Goal: Information Seeking & Learning: Learn about a topic

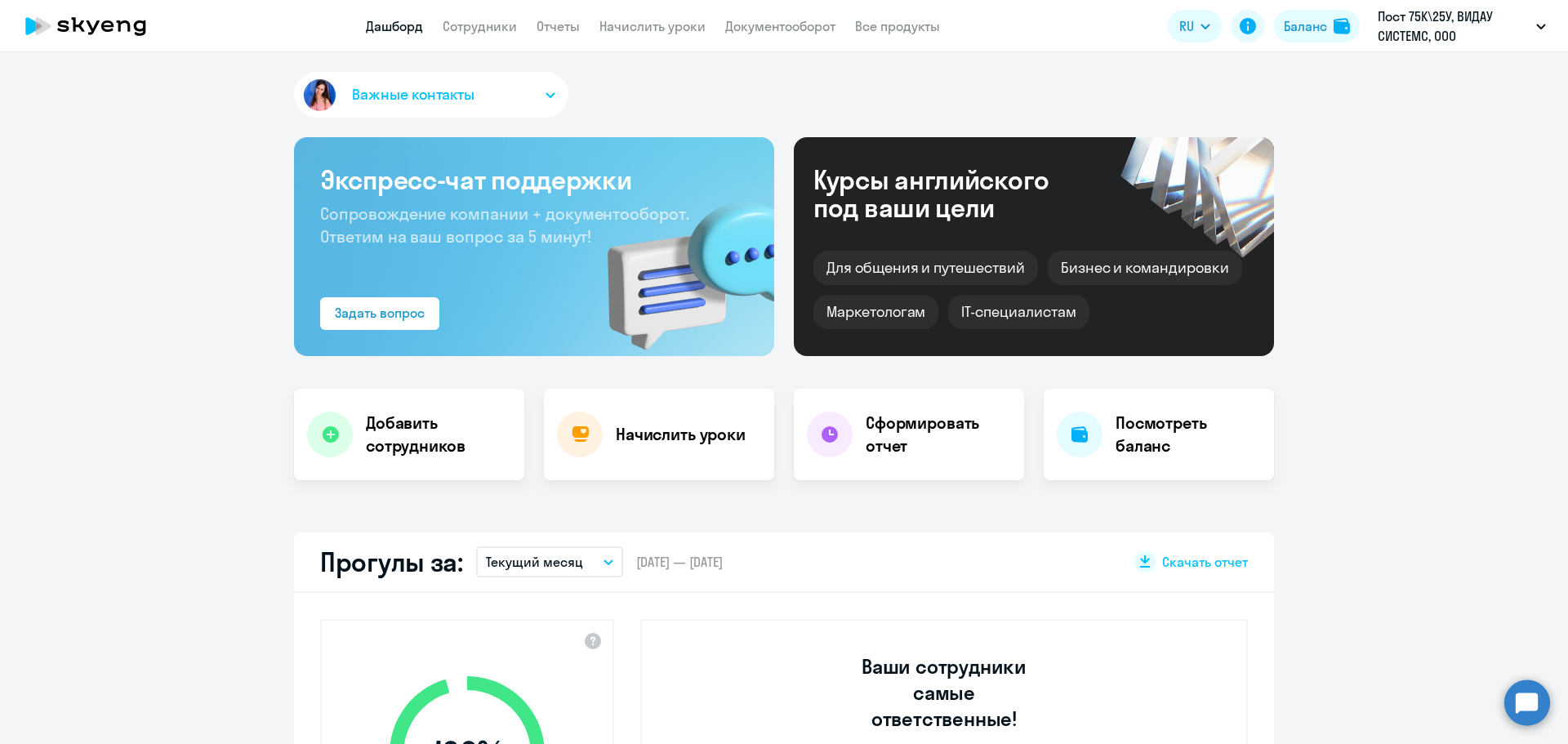
select select "30"
click at [485, 24] on link "Сотрудники" at bounding box center [480, 26] width 75 height 16
select select "30"
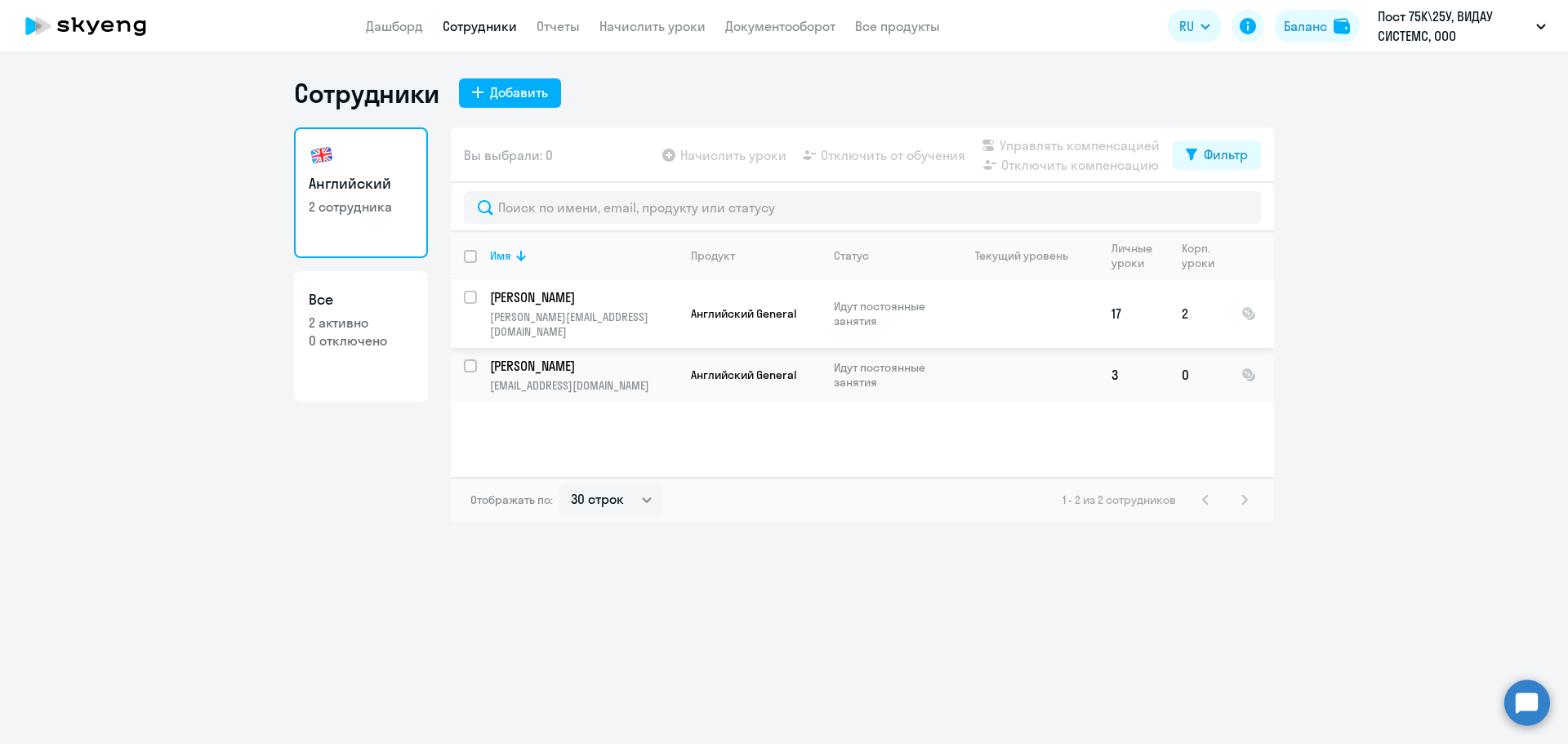
click at [1196, 304] on td "2" at bounding box center [1199, 313] width 60 height 68
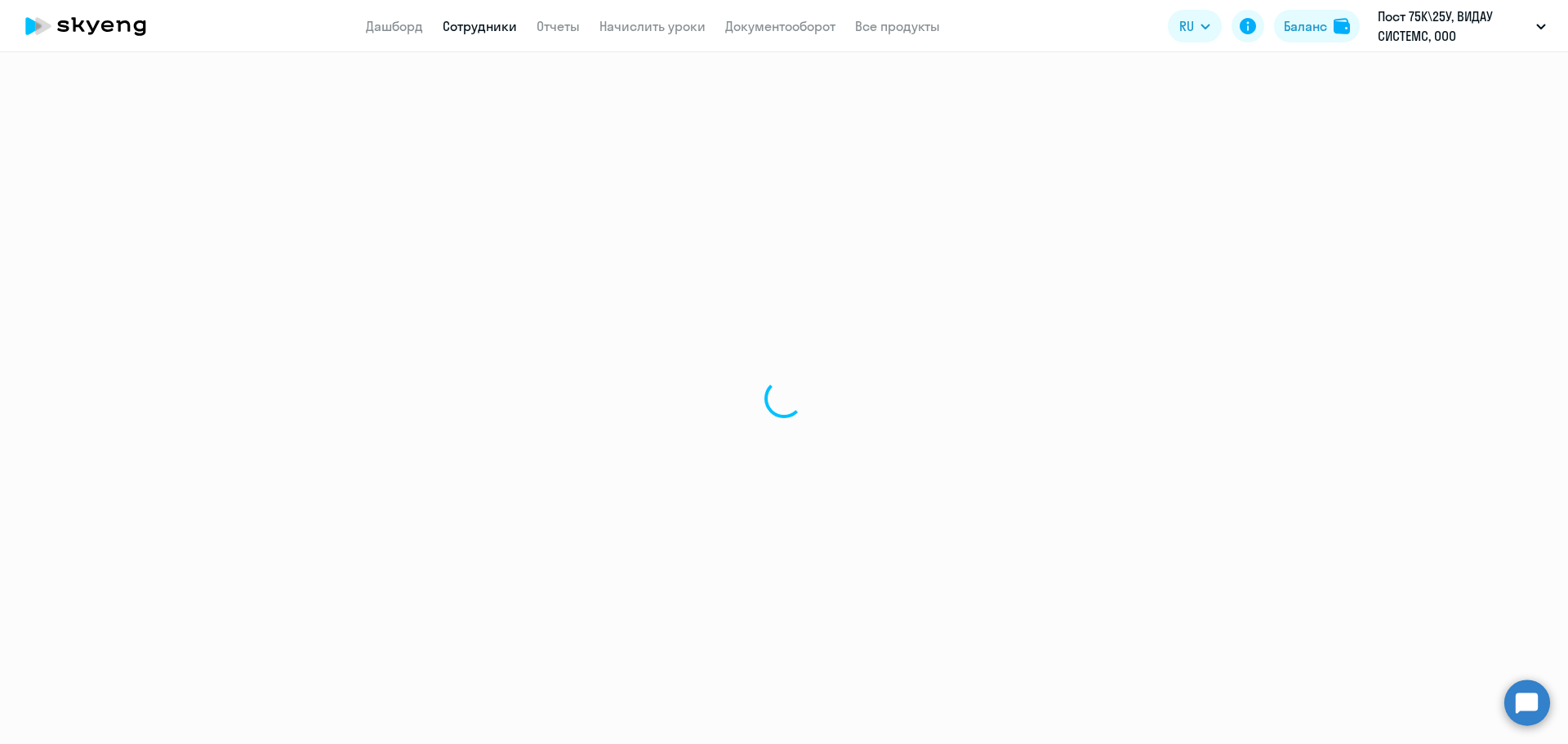
select select "english"
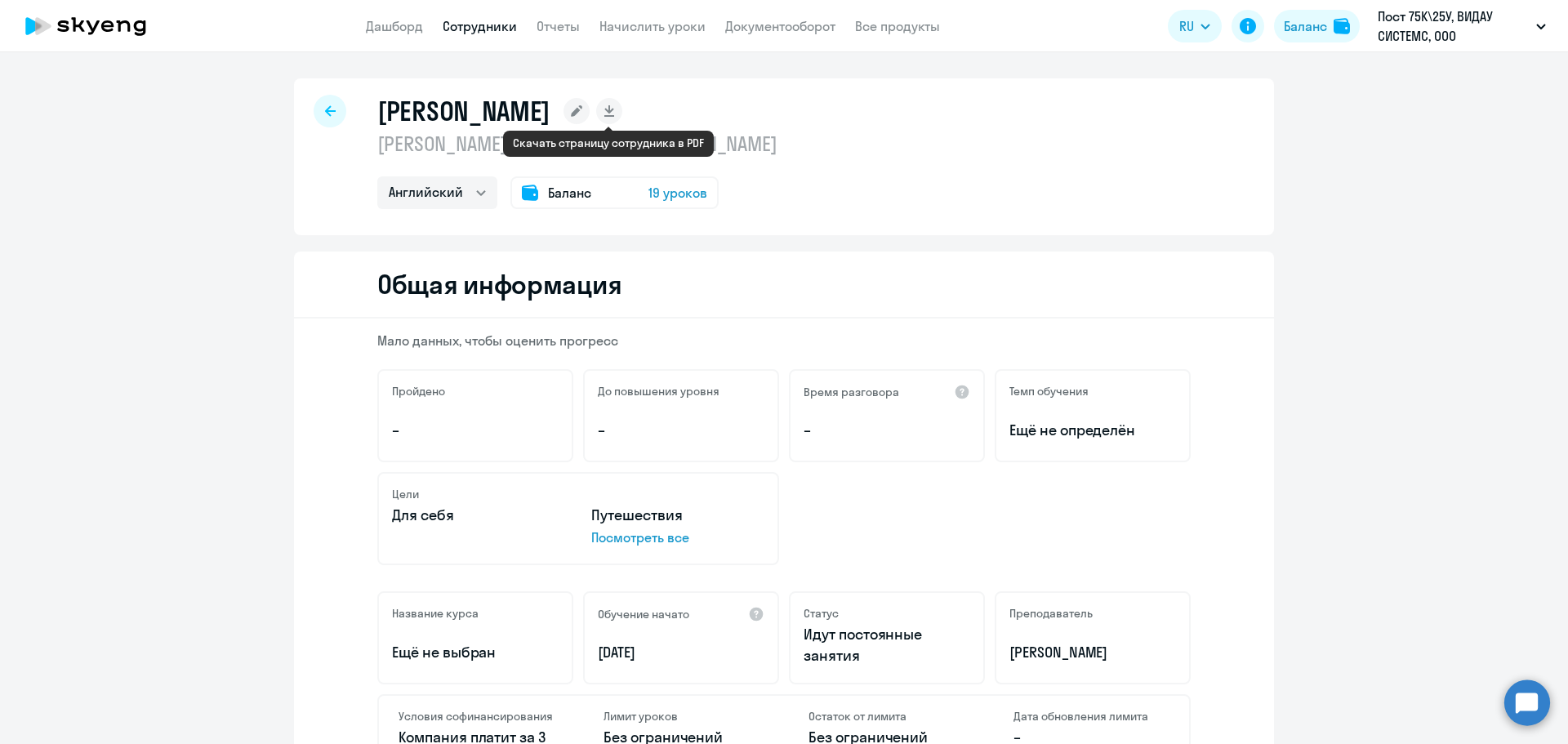
click at [618, 110] on rect at bounding box center [609, 110] width 27 height 27
click at [338, 112] on div at bounding box center [330, 111] width 33 height 33
select select "30"
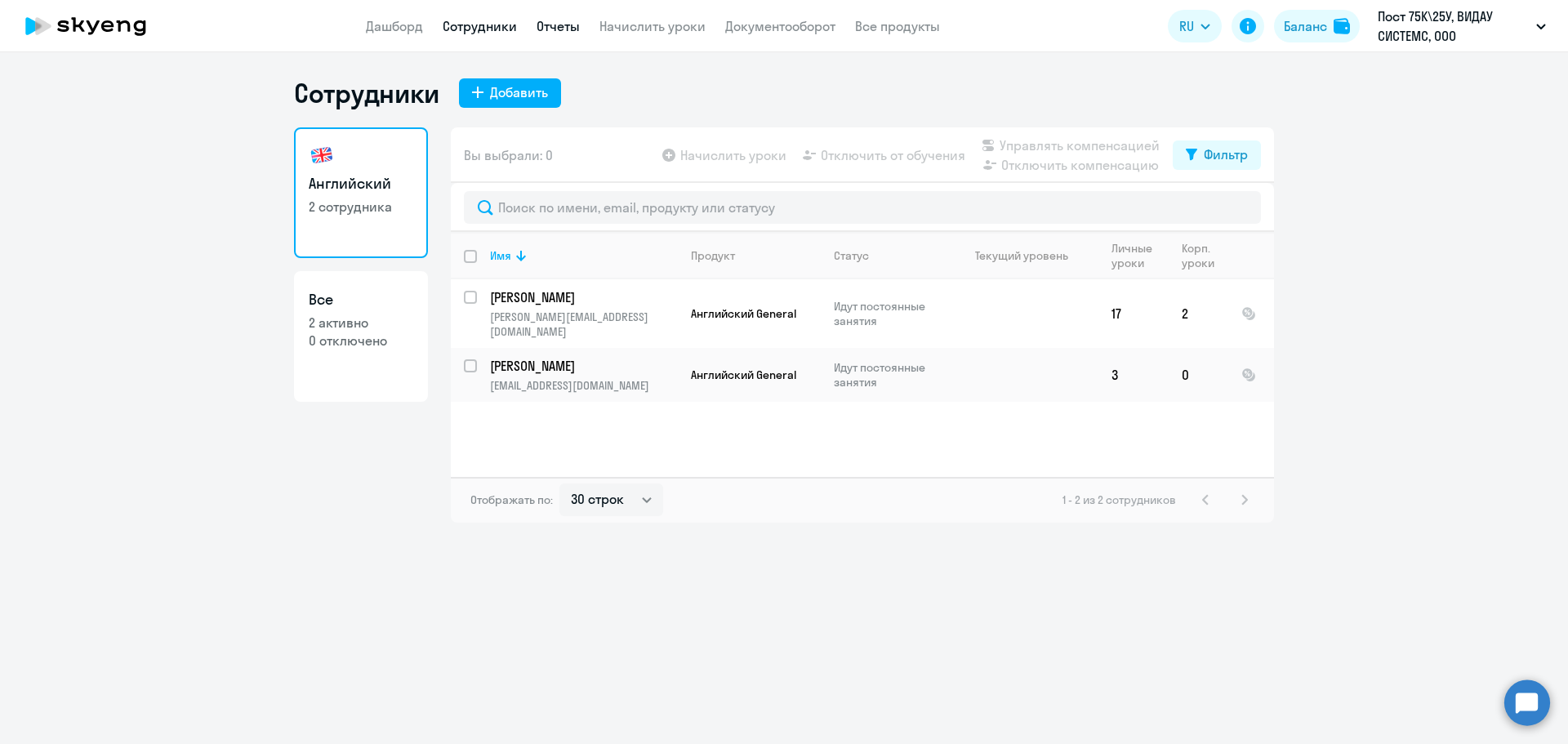
click at [560, 23] on link "Отчеты" at bounding box center [558, 26] width 44 height 16
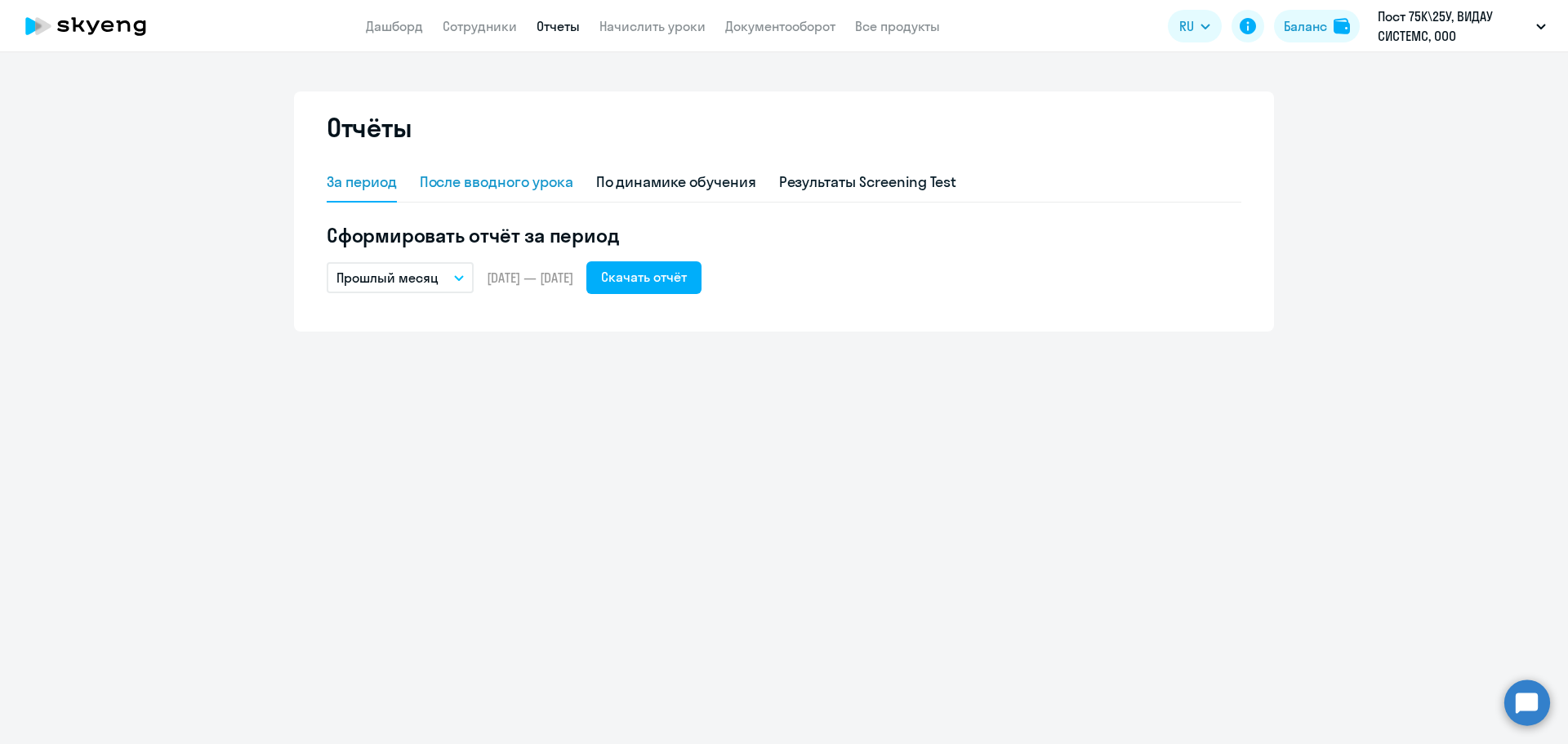
click at [532, 183] on div "После вводного урока" at bounding box center [496, 182] width 153 height 21
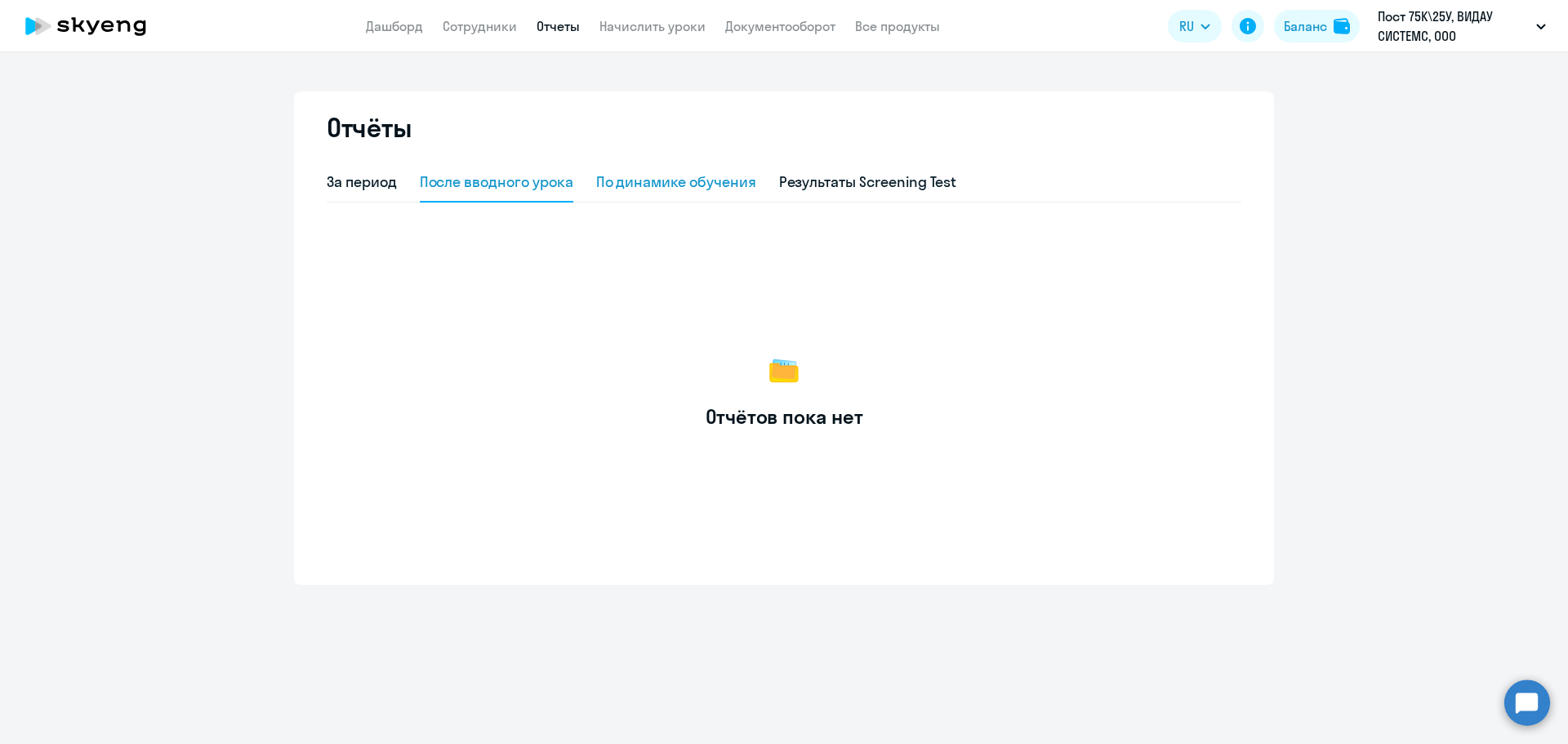
click at [699, 191] on div "По динамике обучения" at bounding box center [676, 182] width 160 height 21
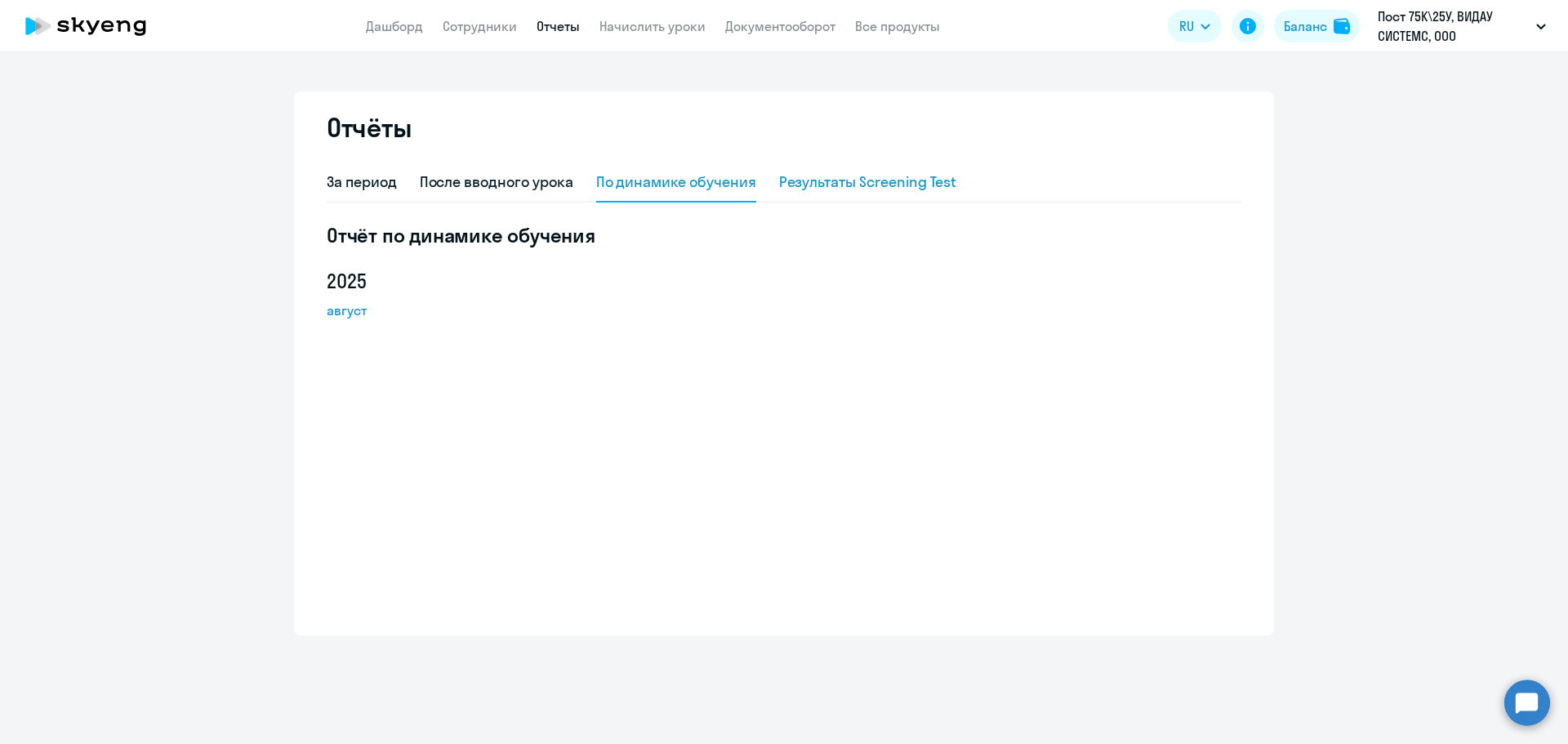
click at [850, 178] on div "Результаты Screening Test" at bounding box center [868, 182] width 178 height 21
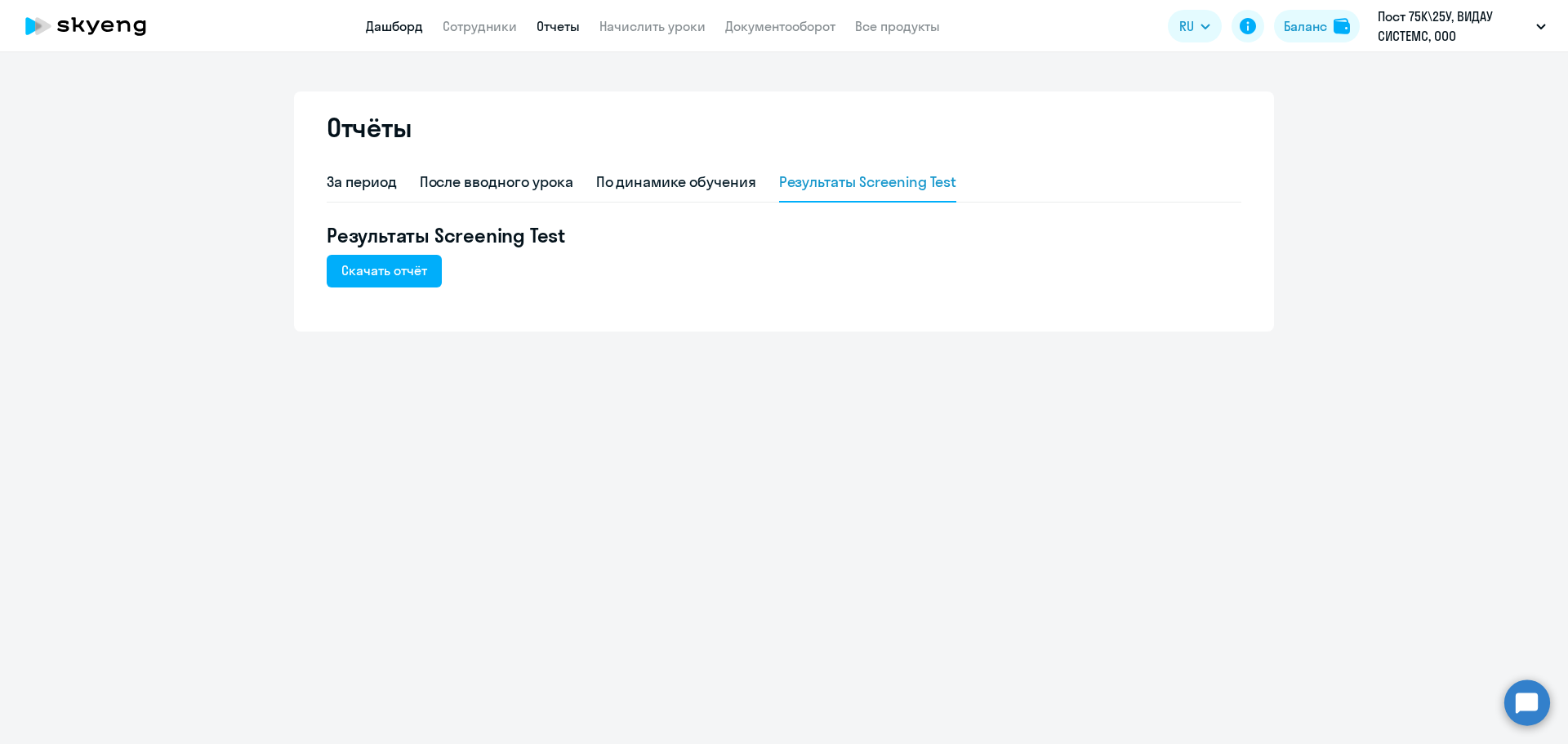
click at [403, 21] on link "Дашборд" at bounding box center [394, 26] width 57 height 16
select select "30"
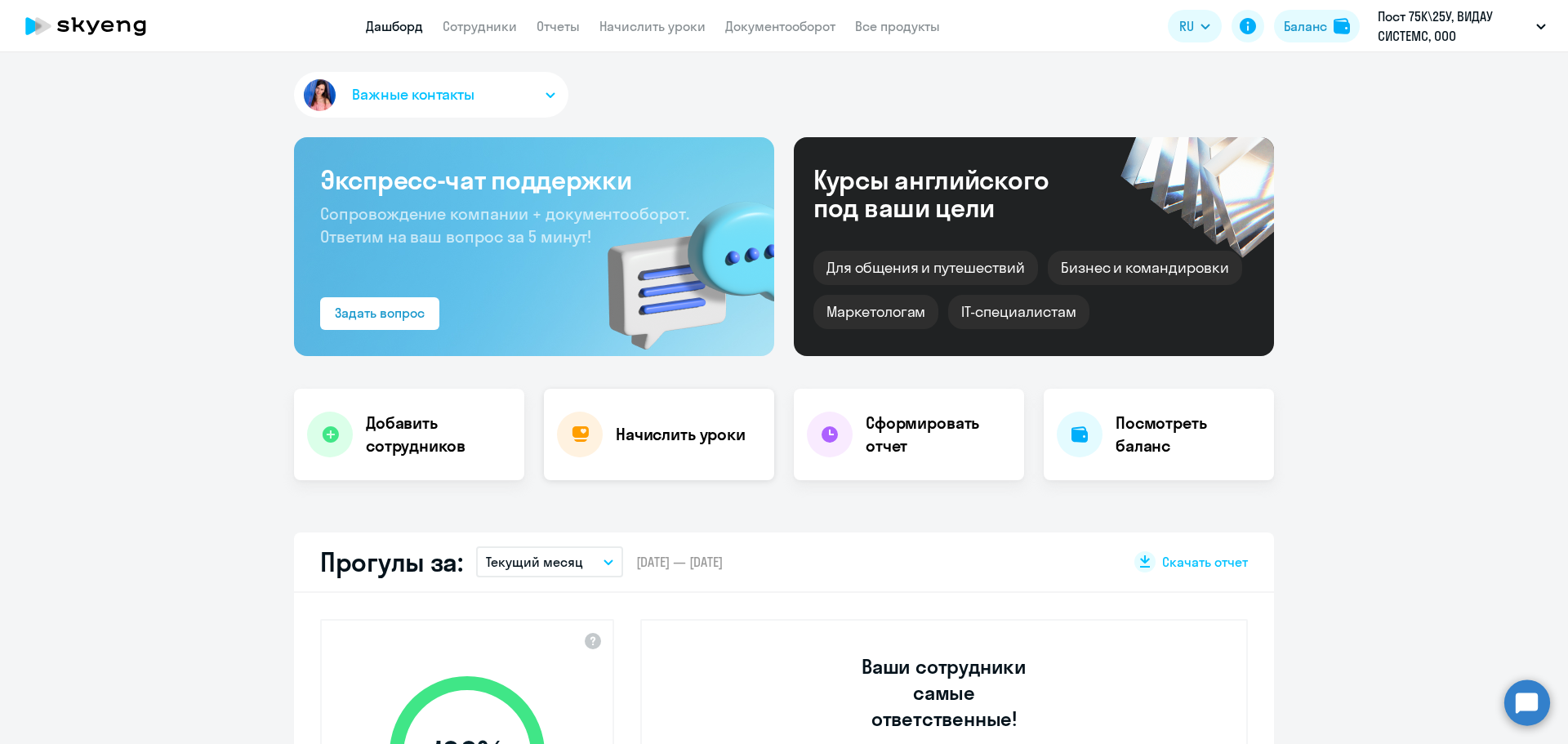
click at [611, 449] on div "Начислить уроки" at bounding box center [659, 434] width 230 height 92
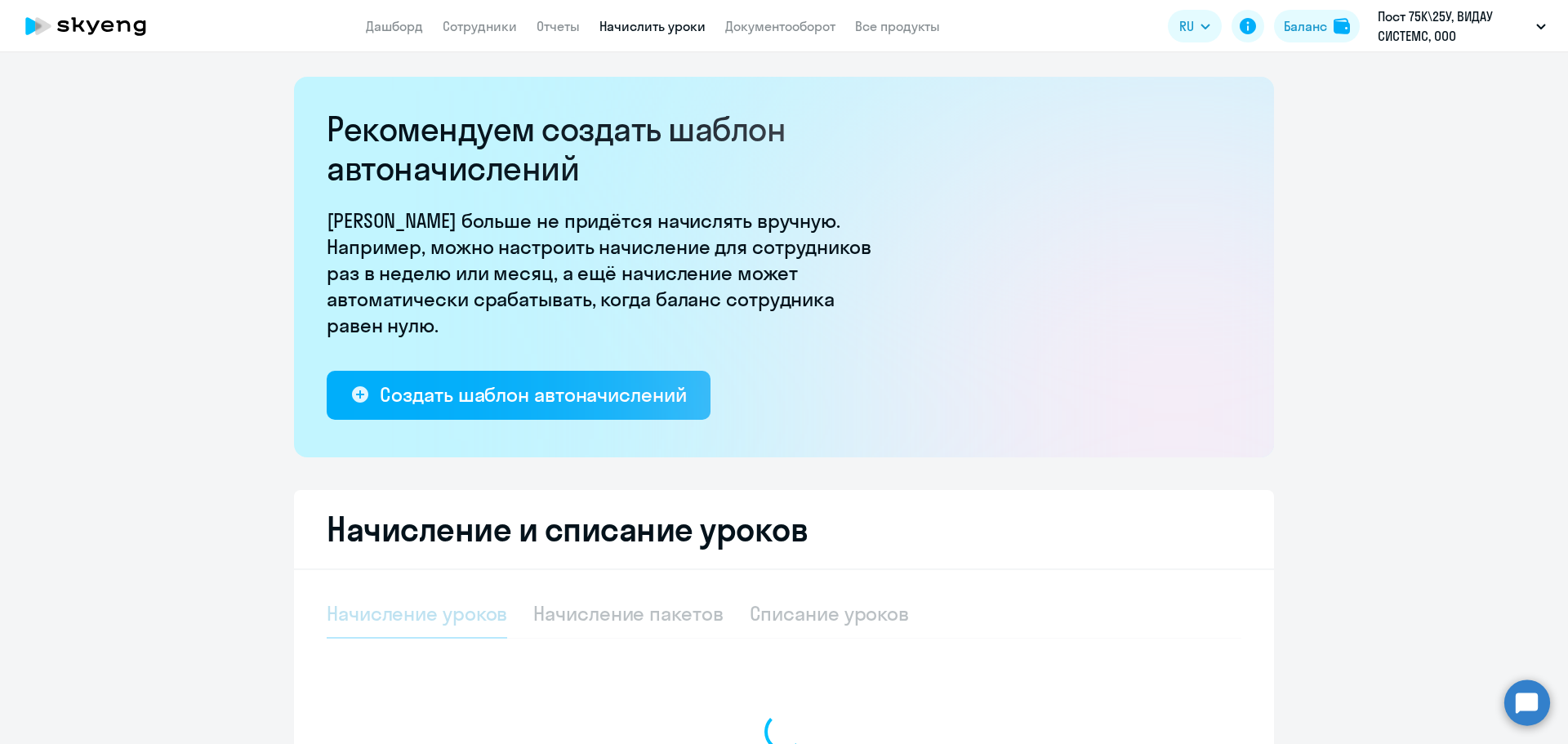
select select "10"
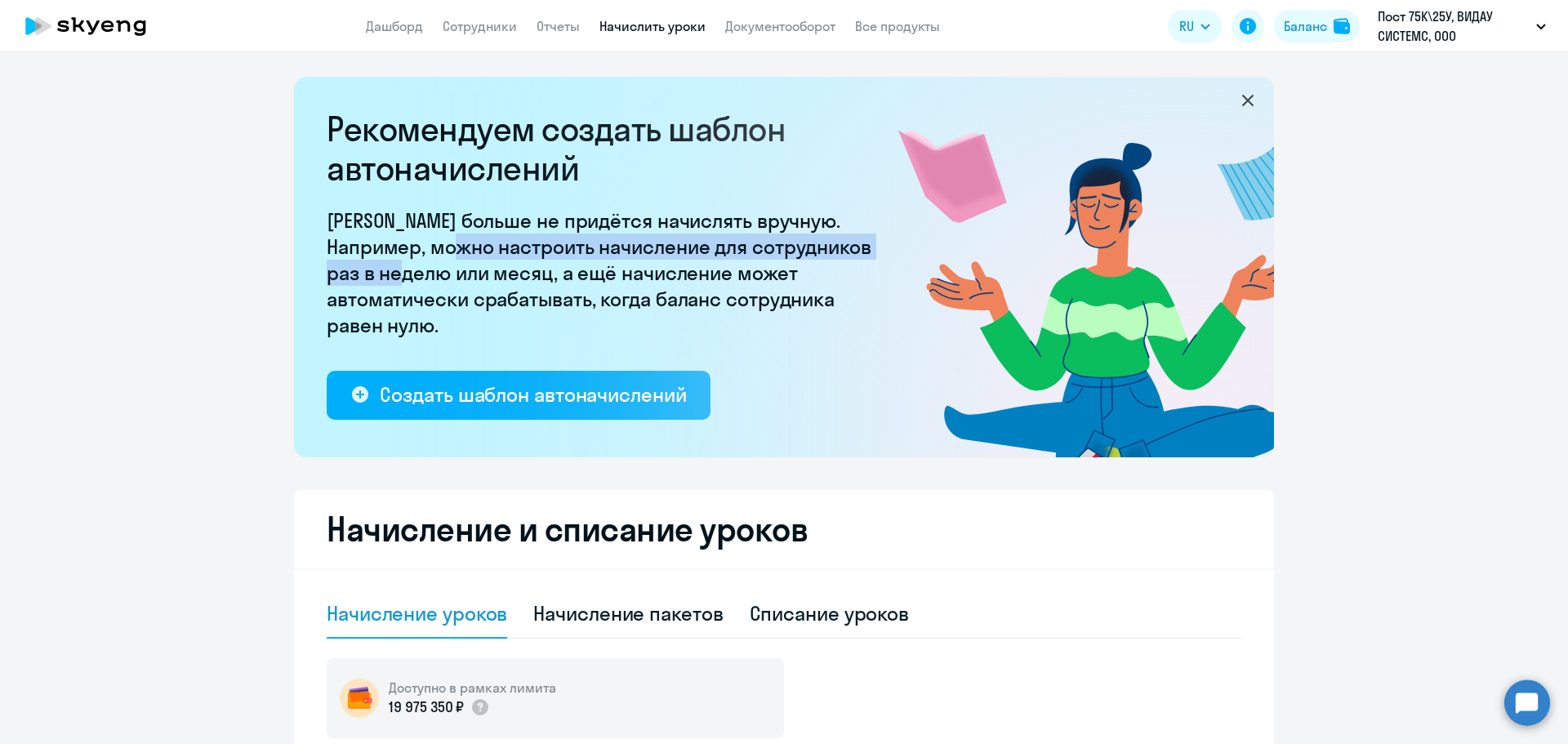
drag, startPoint x: 433, startPoint y: 248, endPoint x: 432, endPoint y: 268, distance: 20.0
click at [432, 268] on p "[PERSON_NAME] больше не придётся начислять вручную. Например, можно настроить н…" at bounding box center [605, 272] width 556 height 131
click at [817, 28] on link "Документооборот" at bounding box center [780, 26] width 110 height 16
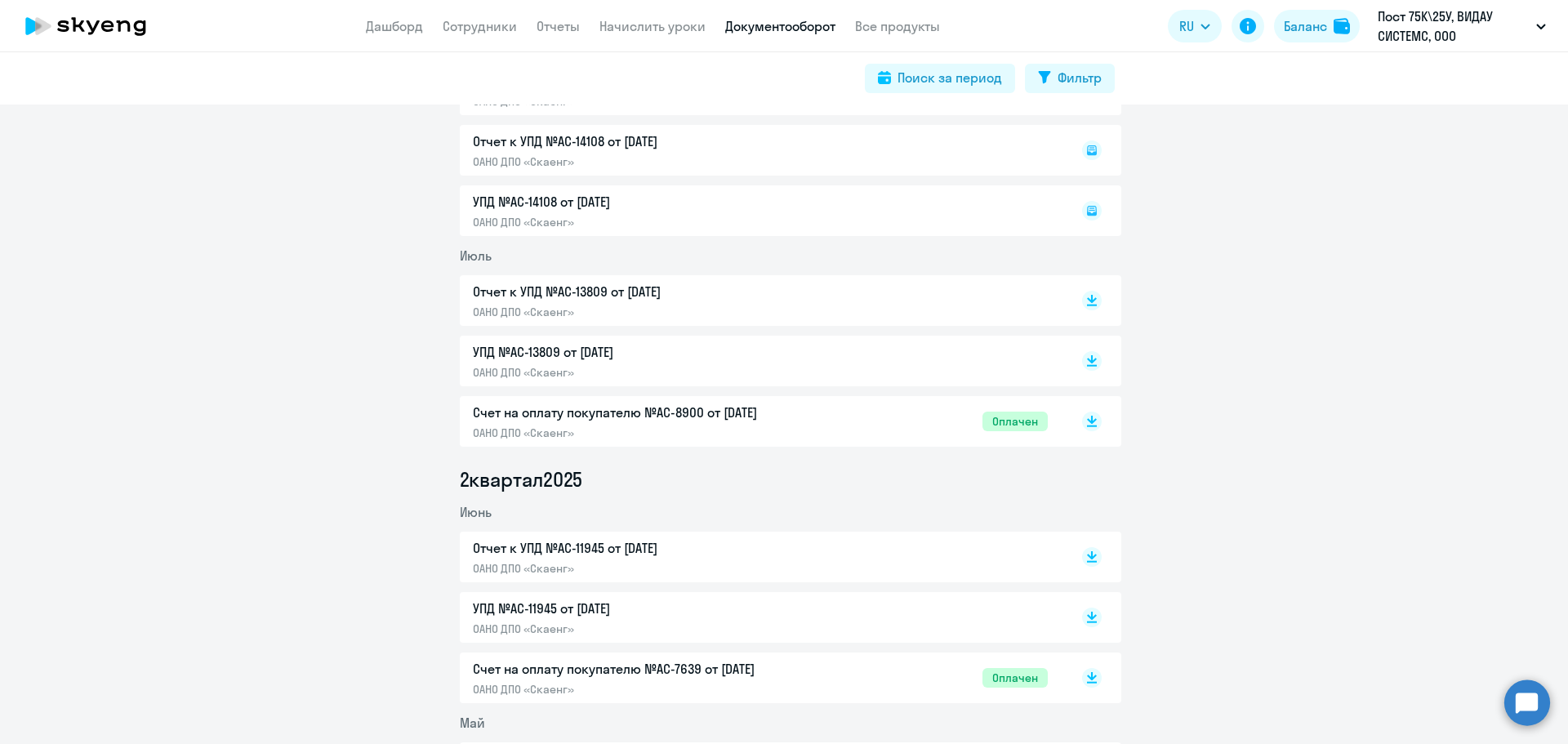
scroll to position [545, 0]
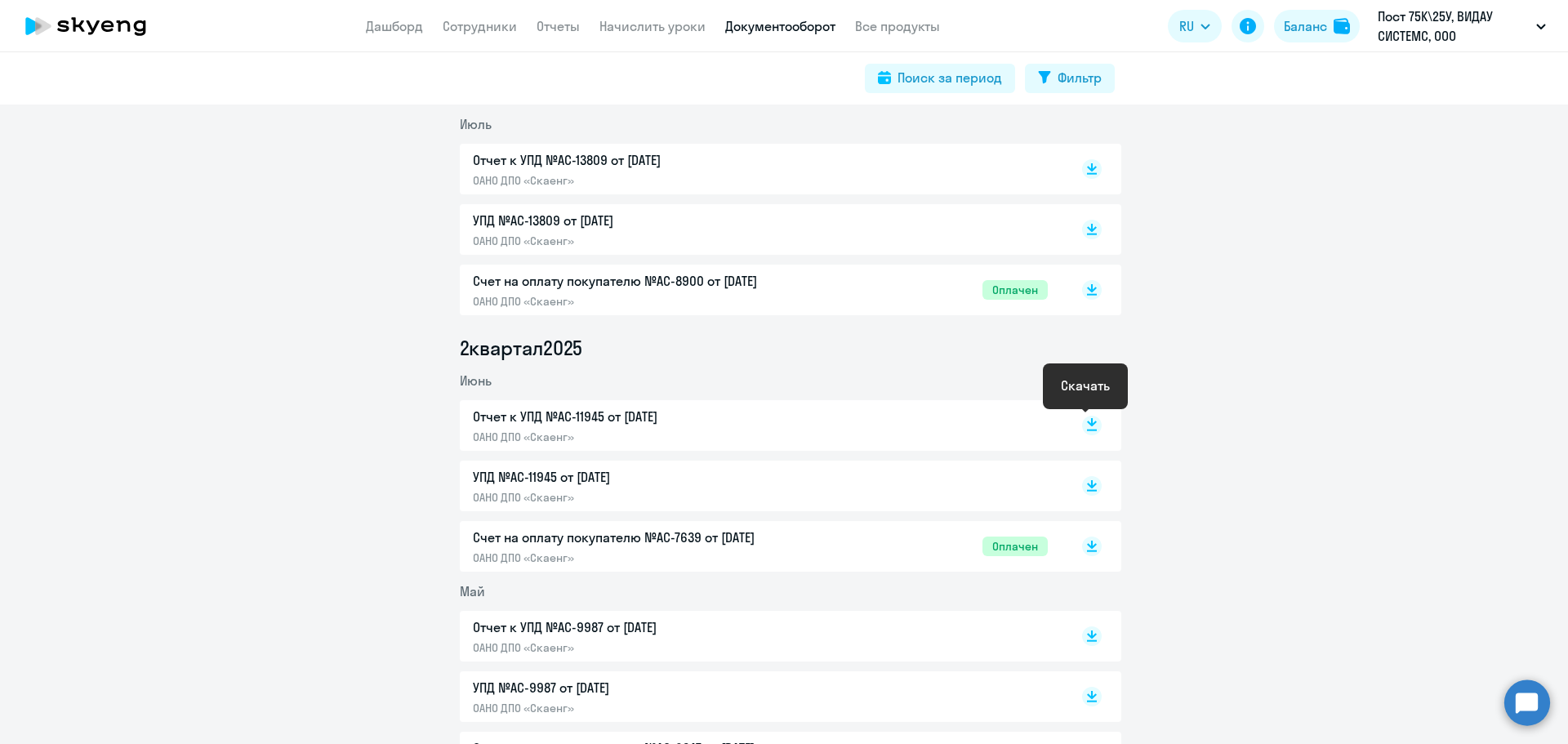
click at [1088, 420] on rect at bounding box center [1092, 426] width 20 height 20
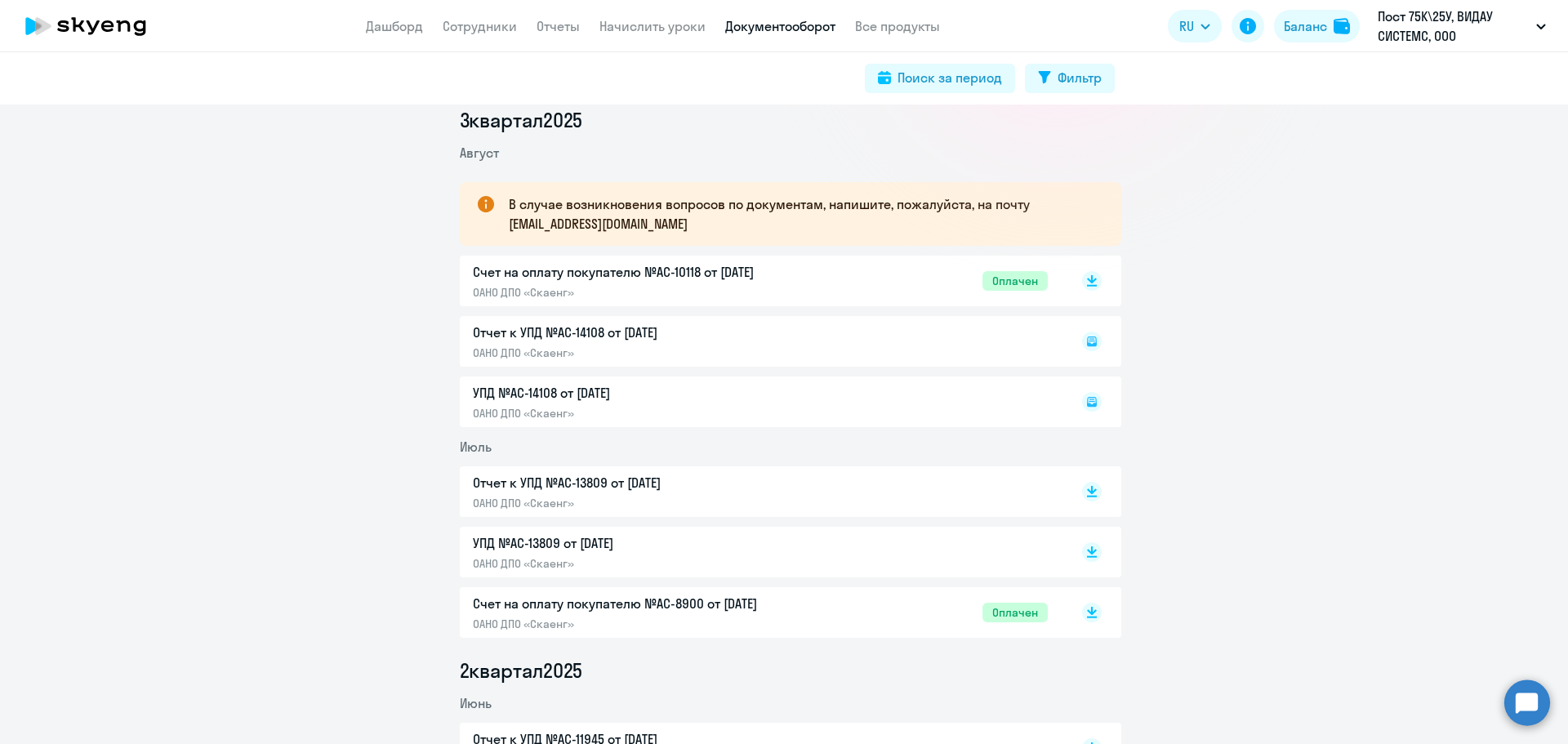
scroll to position [218, 0]
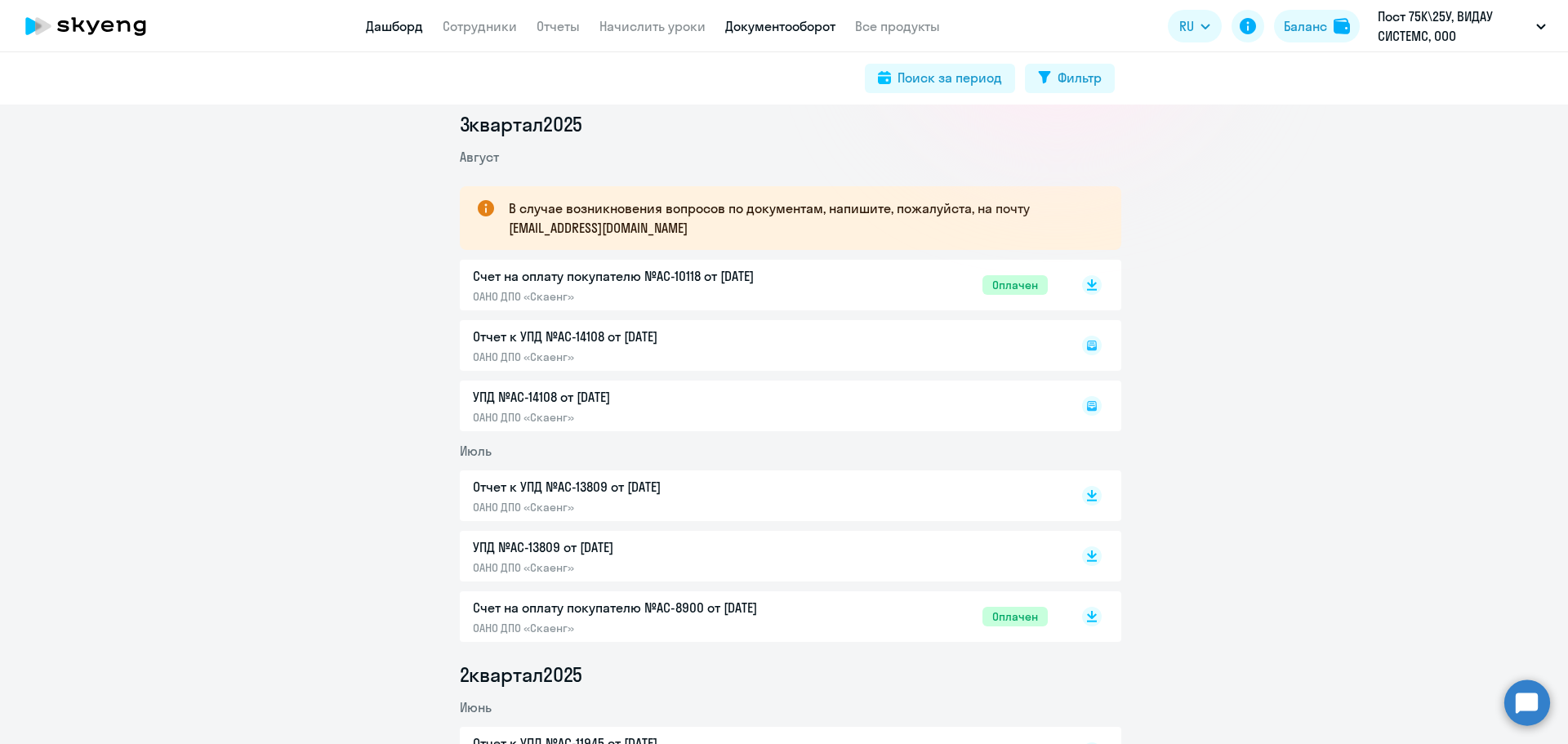
drag, startPoint x: 402, startPoint y: 27, endPoint x: 412, endPoint y: 28, distance: 10.0
click at [402, 26] on link "Дашборд" at bounding box center [394, 26] width 57 height 16
select select "30"
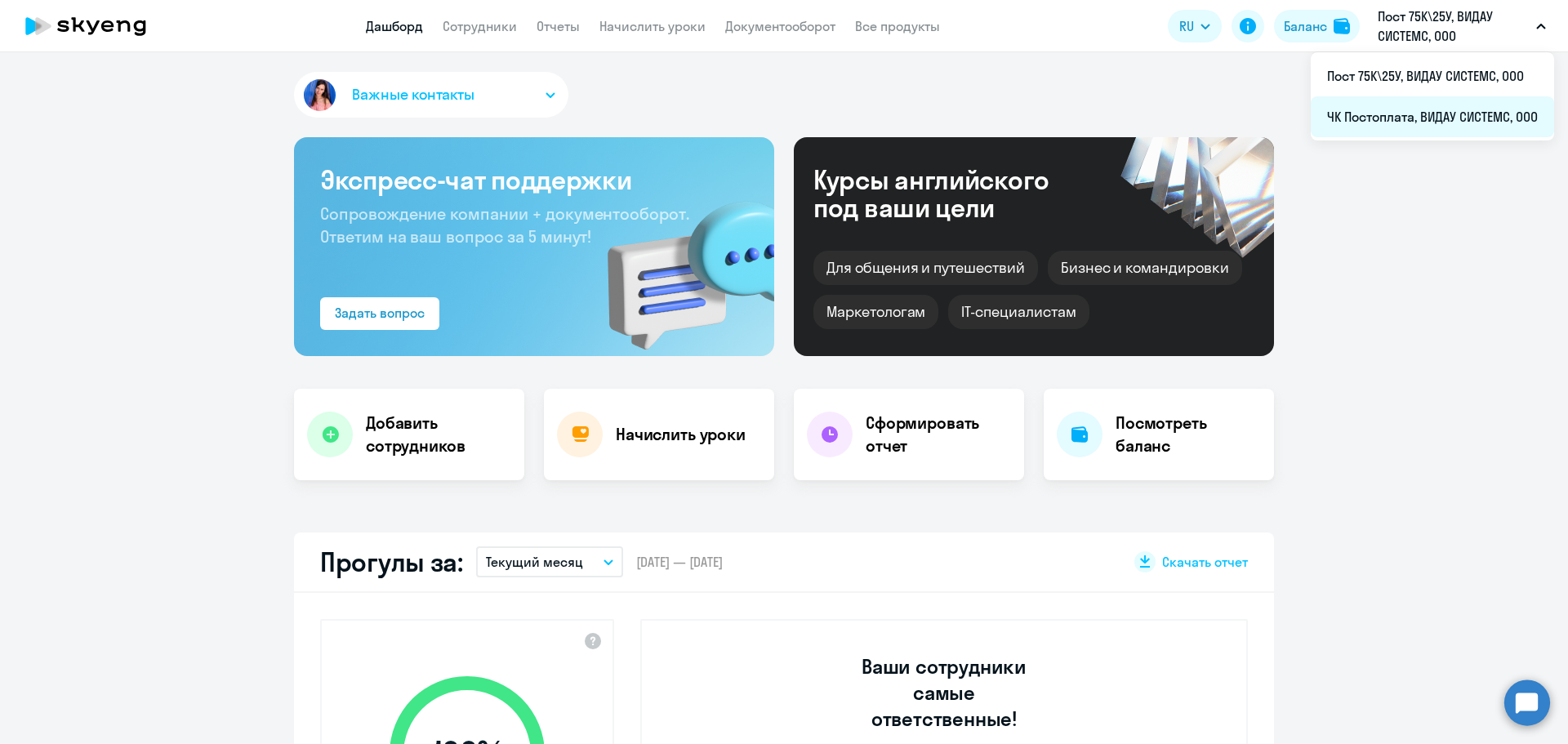
click at [1403, 115] on li "ЧК Постоплата, ВИДАУ СИСТЕМС, ООО" at bounding box center [1433, 117] width 243 height 41
click at [490, 28] on link "Сотрудники" at bounding box center [480, 26] width 75 height 16
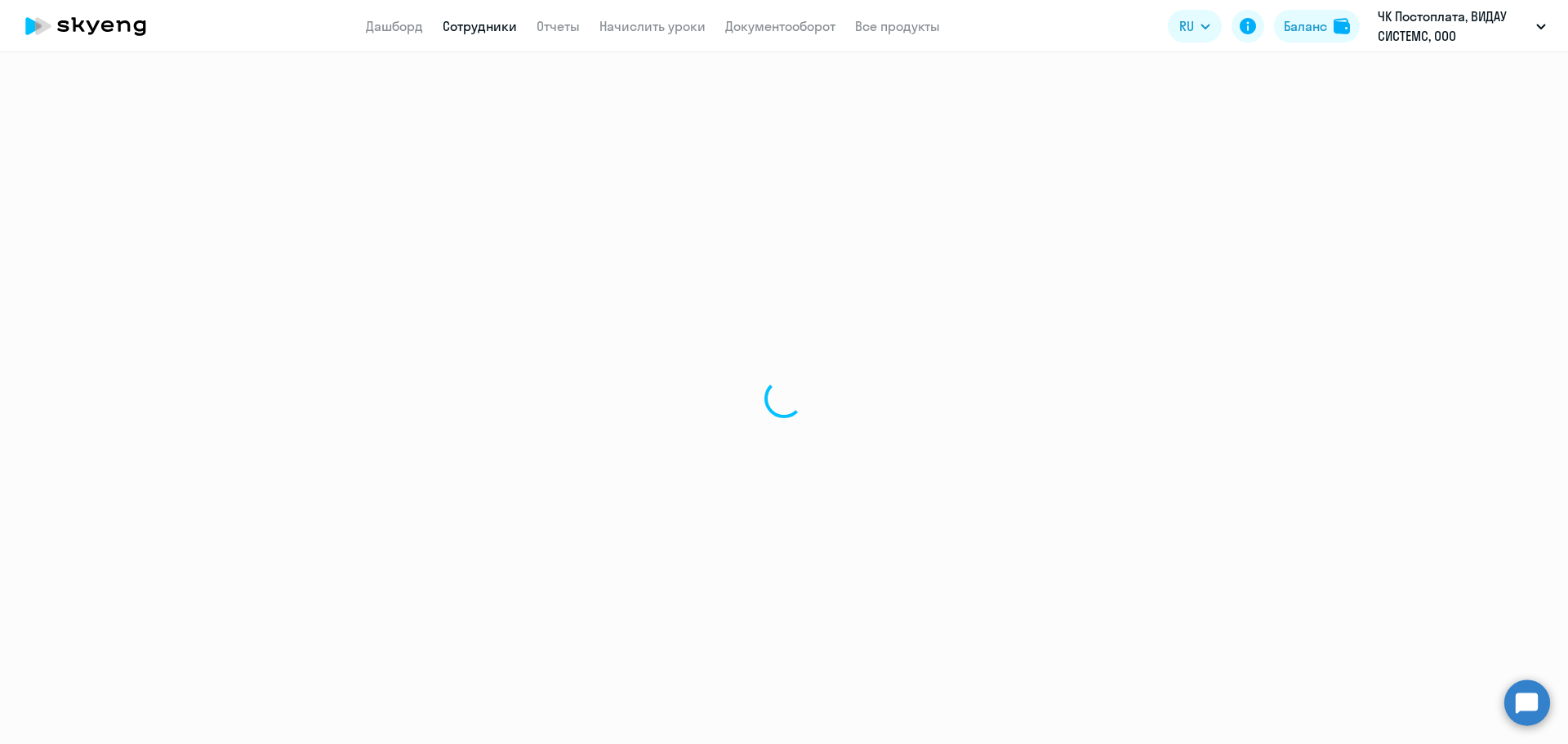
select select "30"
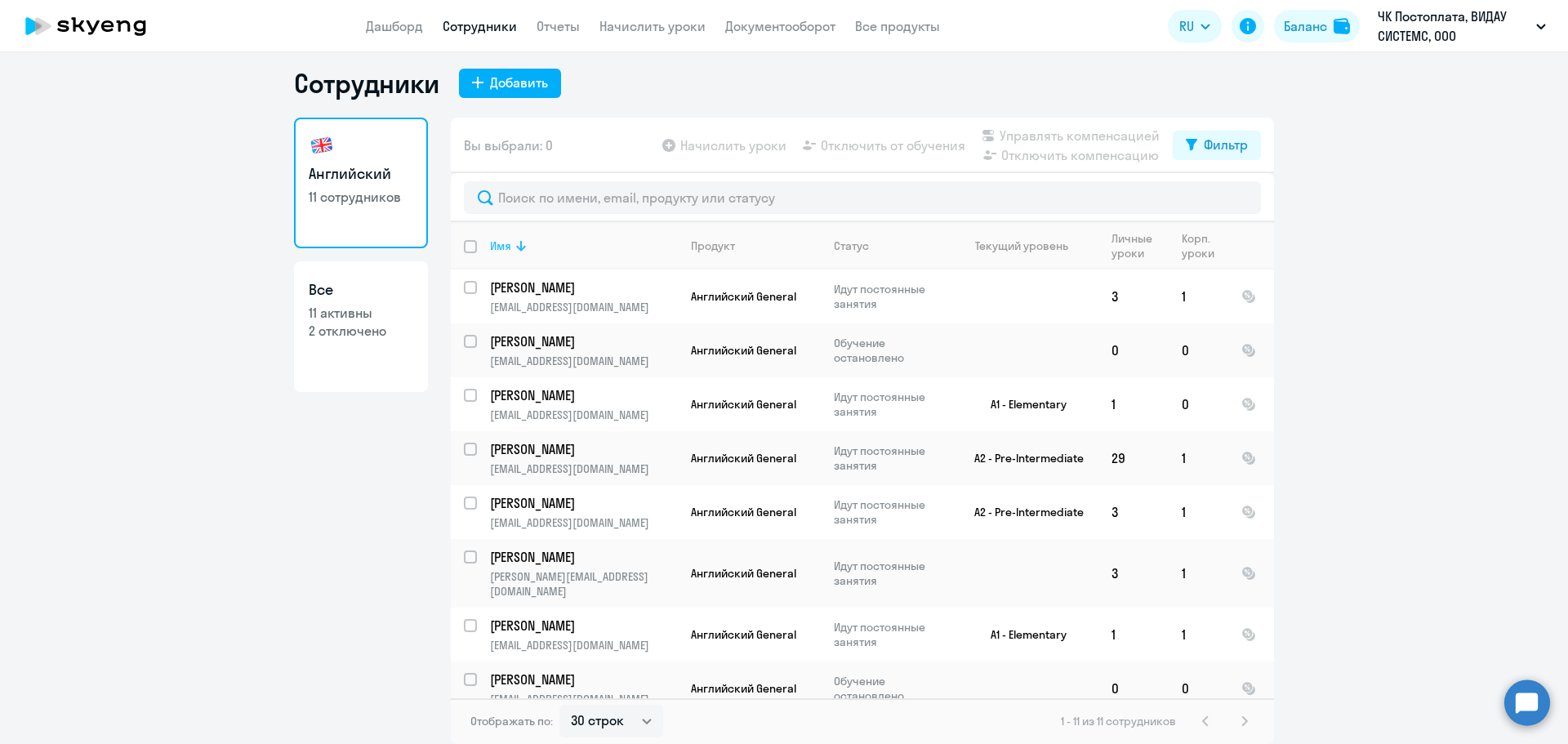
click at [511, 241] on icon at bounding box center [521, 246] width 20 height 20
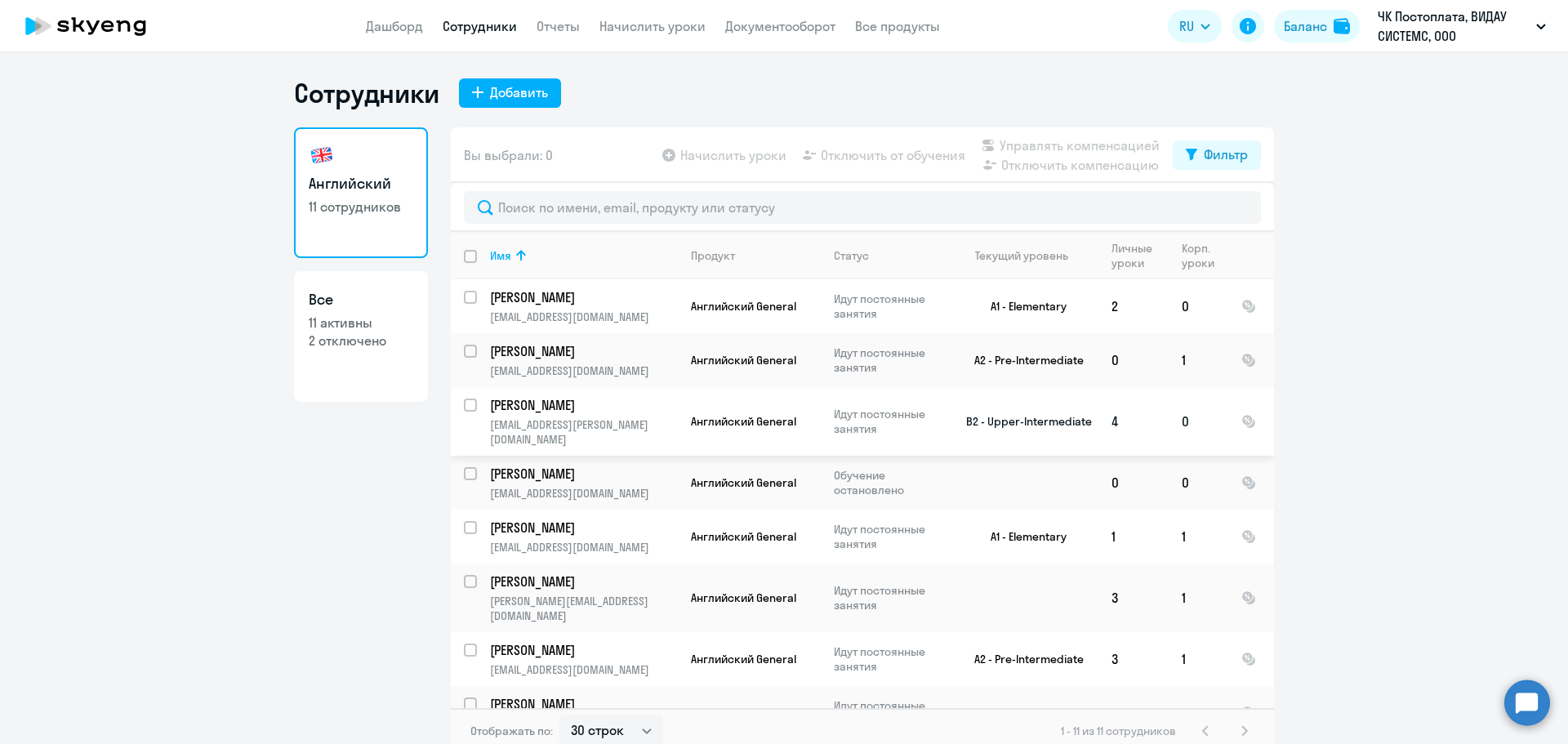
click at [1039, 411] on td "B2 - Upper-Intermediate" at bounding box center [1022, 421] width 152 height 68
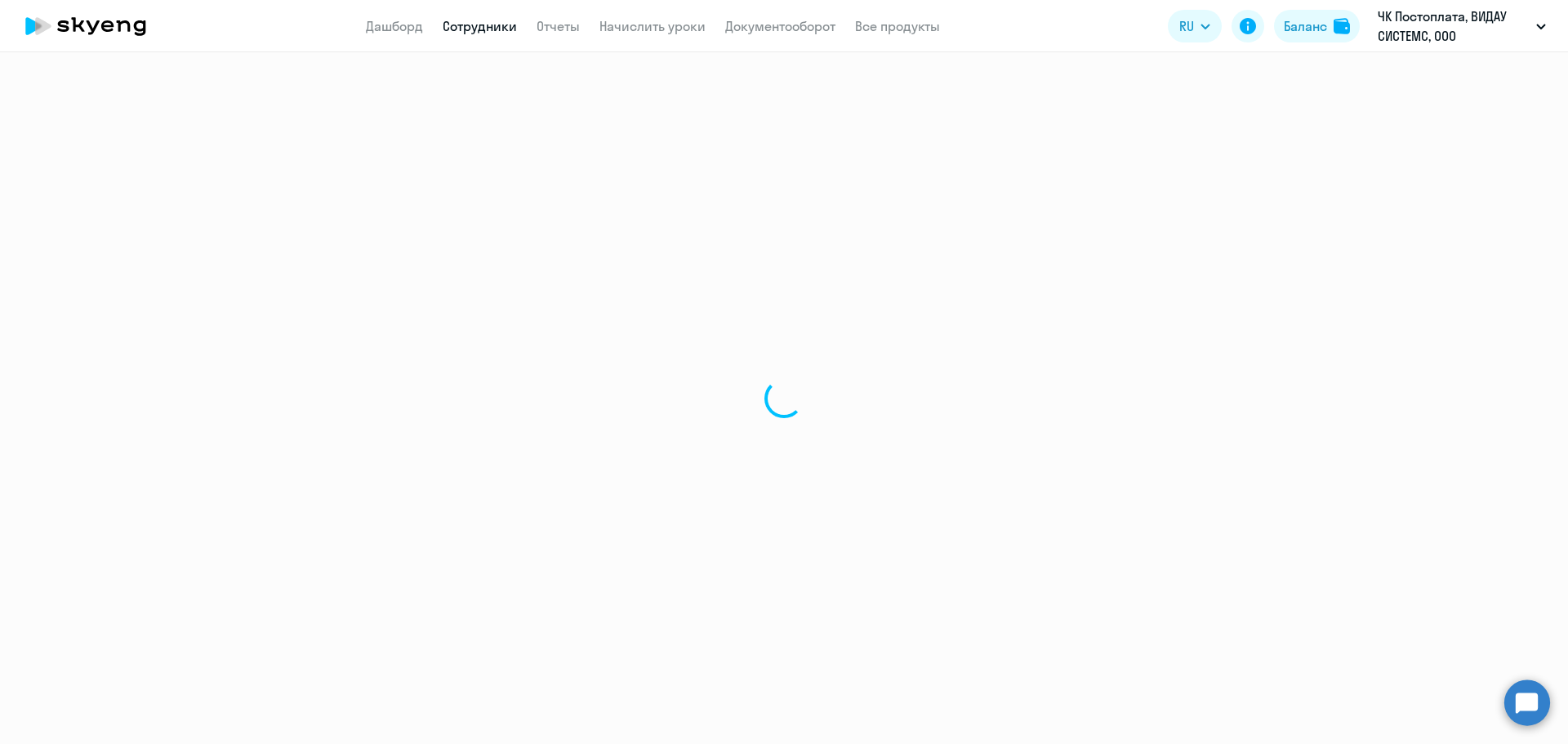
select select "english"
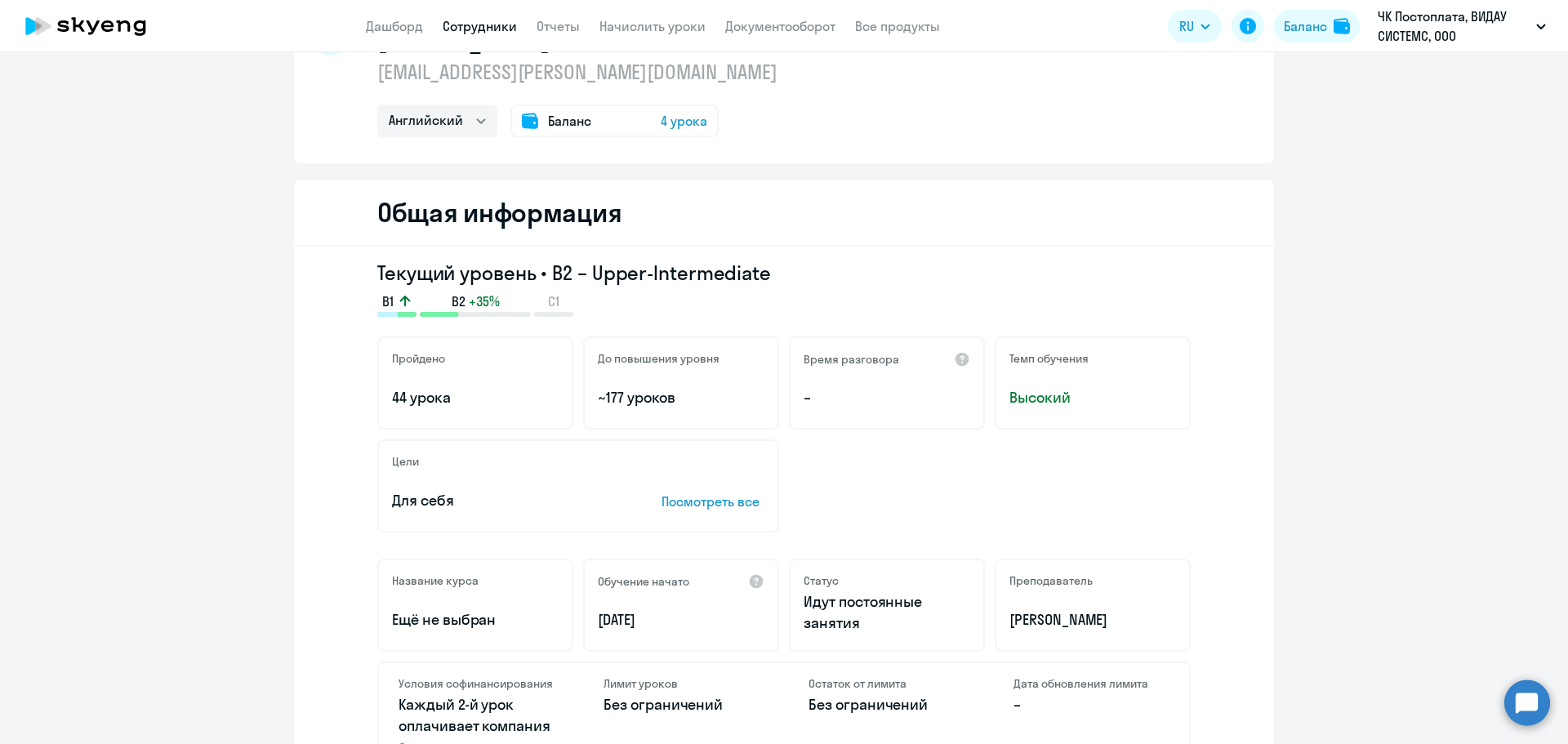
scroll to position [109, 0]
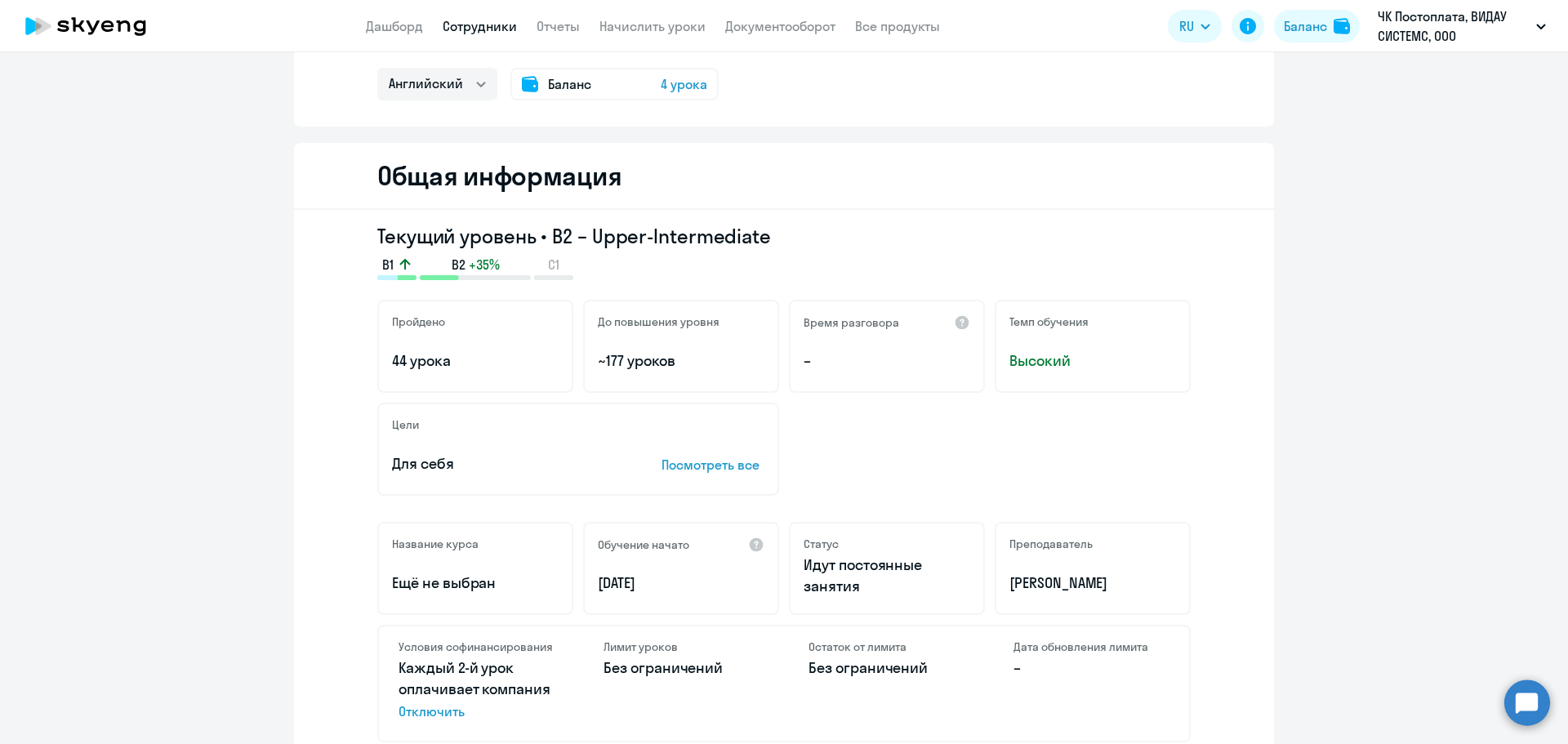
click at [549, 230] on h3 "Текущий уровень • B2 – Upper-Intermediate" at bounding box center [784, 235] width 814 height 27
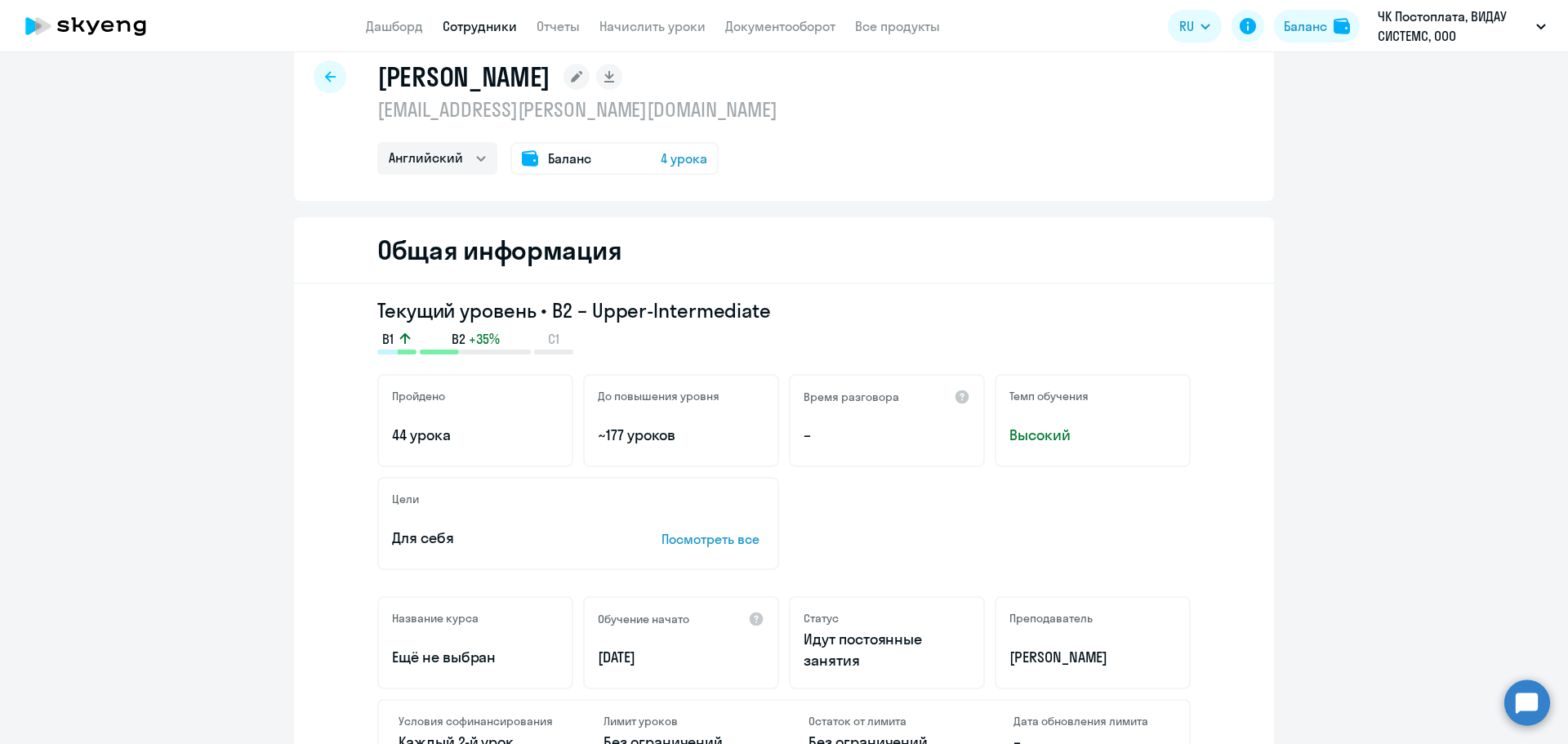
scroll to position [0, 0]
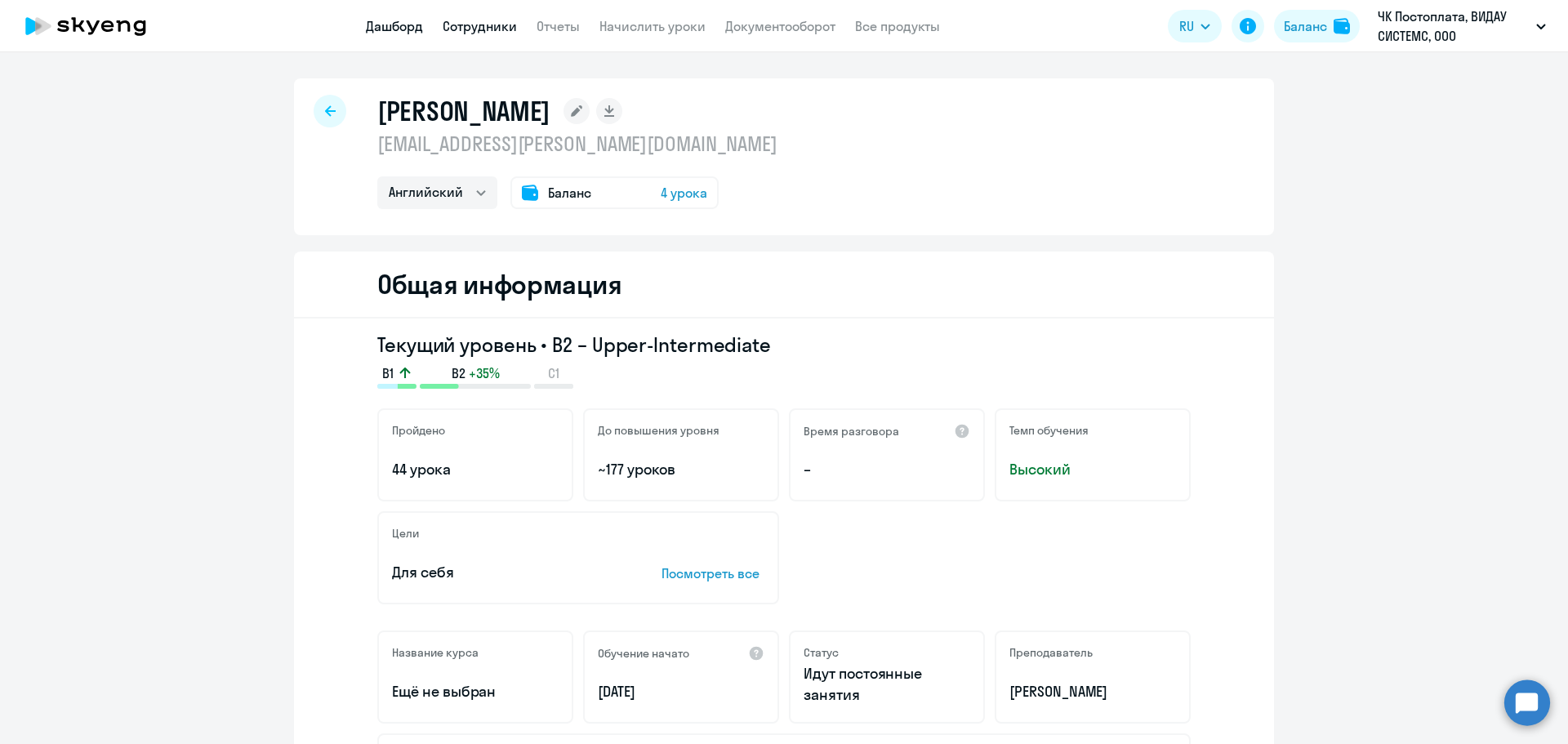
click at [396, 21] on link "Дашборд" at bounding box center [394, 26] width 57 height 16
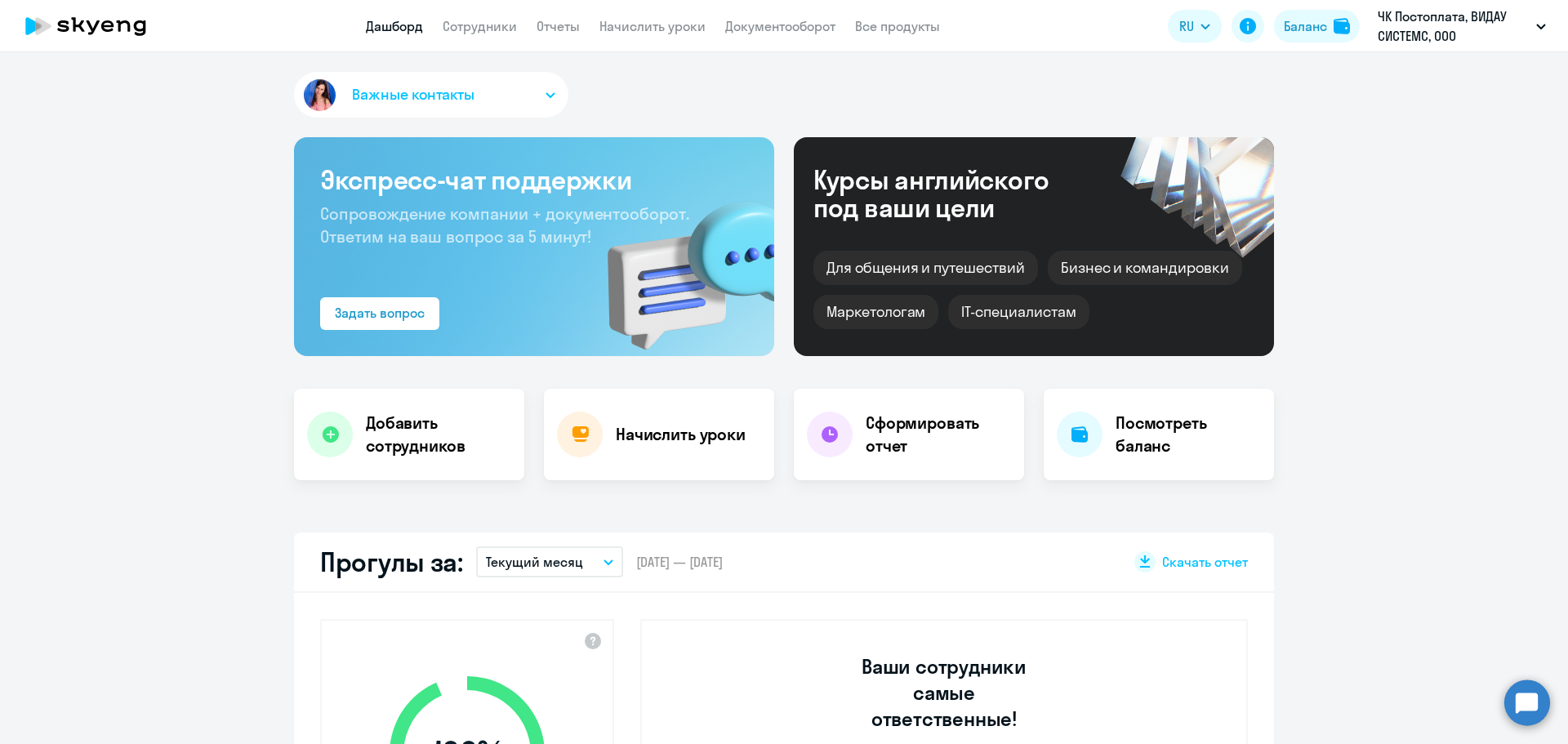
select select "30"
click at [885, 30] on link "Все продукты" at bounding box center [897, 26] width 85 height 16
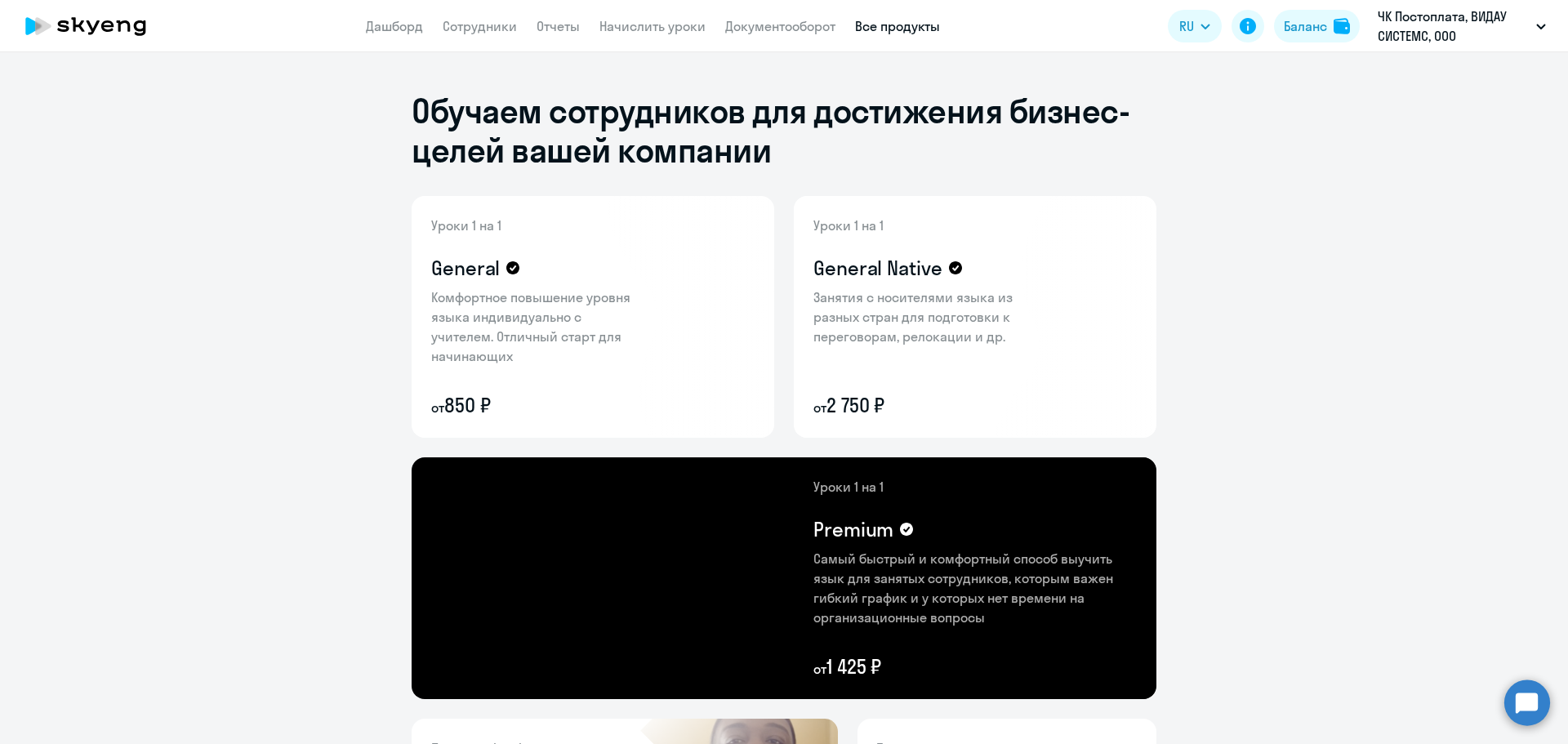
click at [1346, 276] on ng-component "Обучаем сотрудников для достижения бизнес-целей вашей компании Уроки 1 на 1 Gen…" at bounding box center [784, 670] width 1568 height 1235
drag, startPoint x: 1567, startPoint y: 6, endPoint x: 1273, endPoint y: 609, distance: 670.9
click at [1258, 630] on ng-component "Обучаем сотрудников для достижения бизнес-целей вашей компании Уроки 1 на 1 Gen…" at bounding box center [784, 670] width 1568 height 1235
